Goal: Check status: Check status

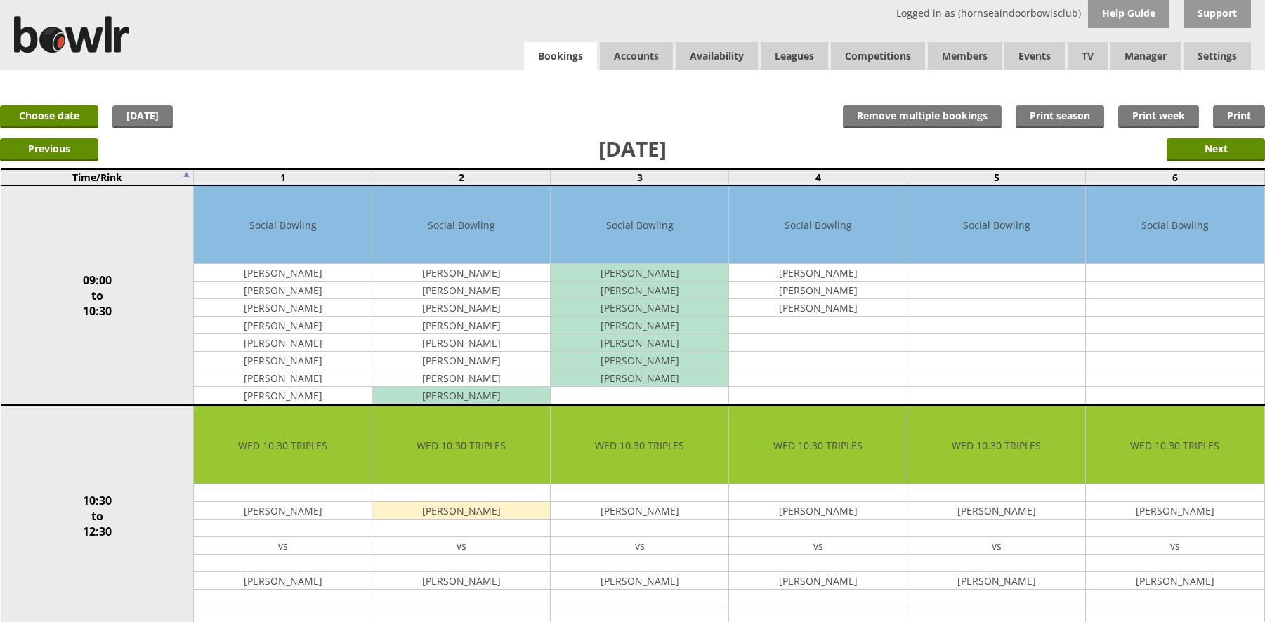
click at [565, 62] on link "Bookings" at bounding box center [560, 56] width 73 height 29
click at [1204, 158] on input "Next" at bounding box center [1215, 149] width 98 height 23
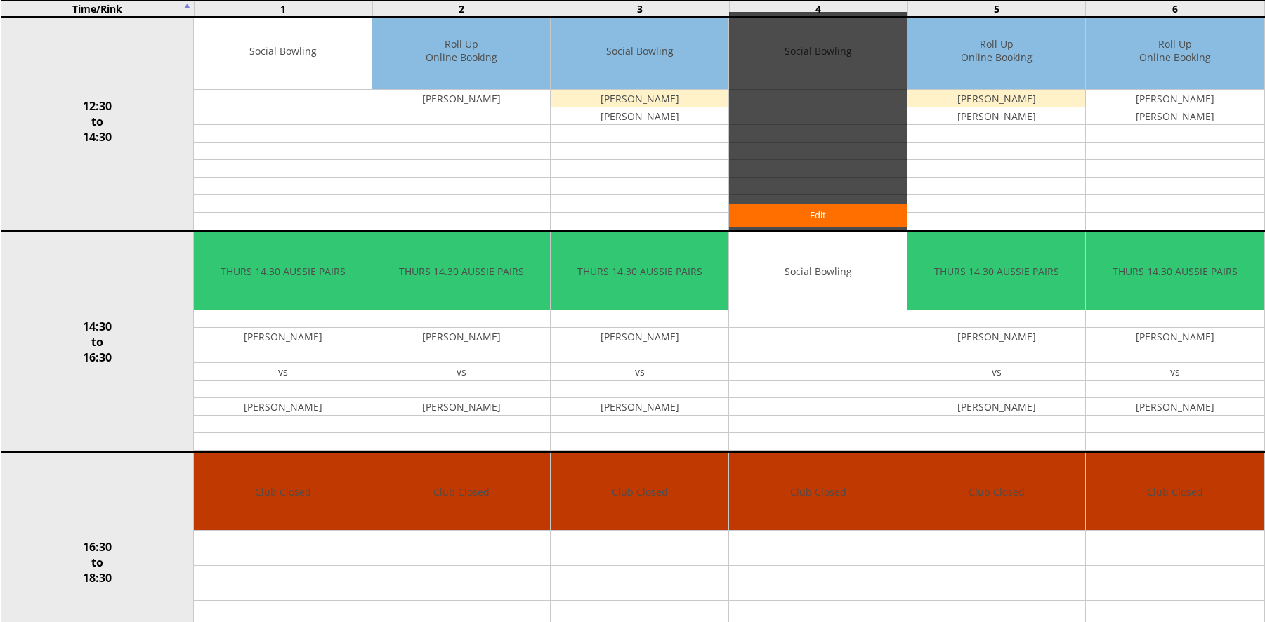
scroll to position [632, 0]
